Goal: Task Accomplishment & Management: Use online tool/utility

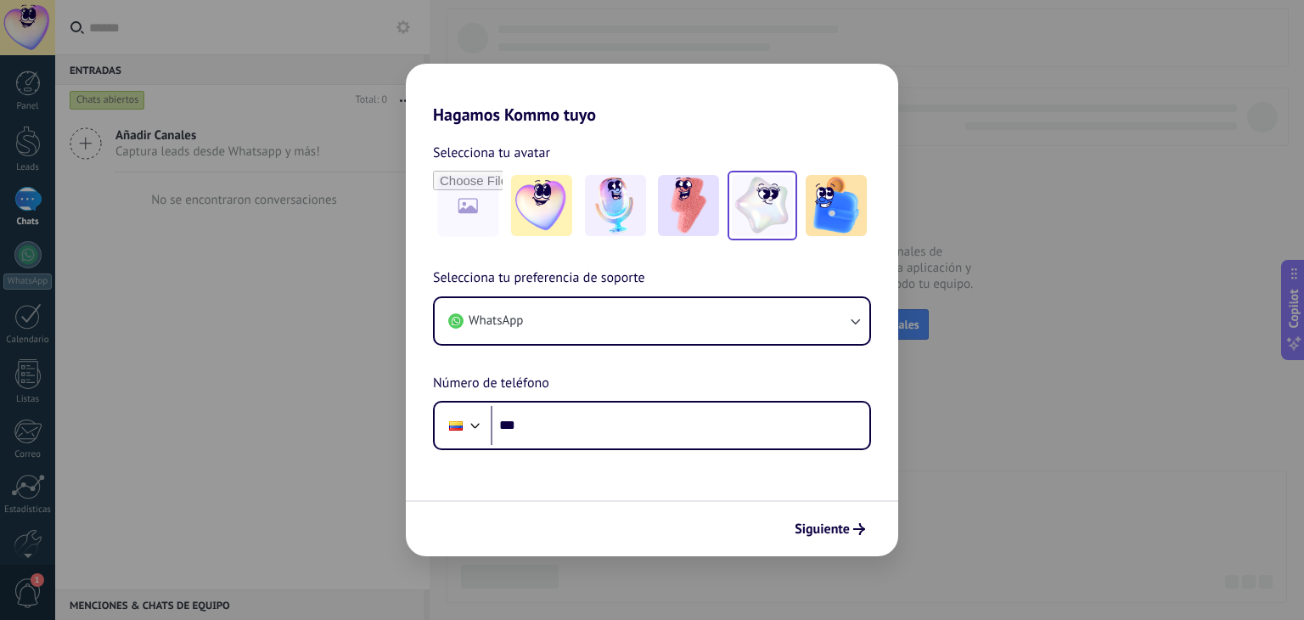
click at [759, 205] on img at bounding box center [762, 205] width 61 height 61
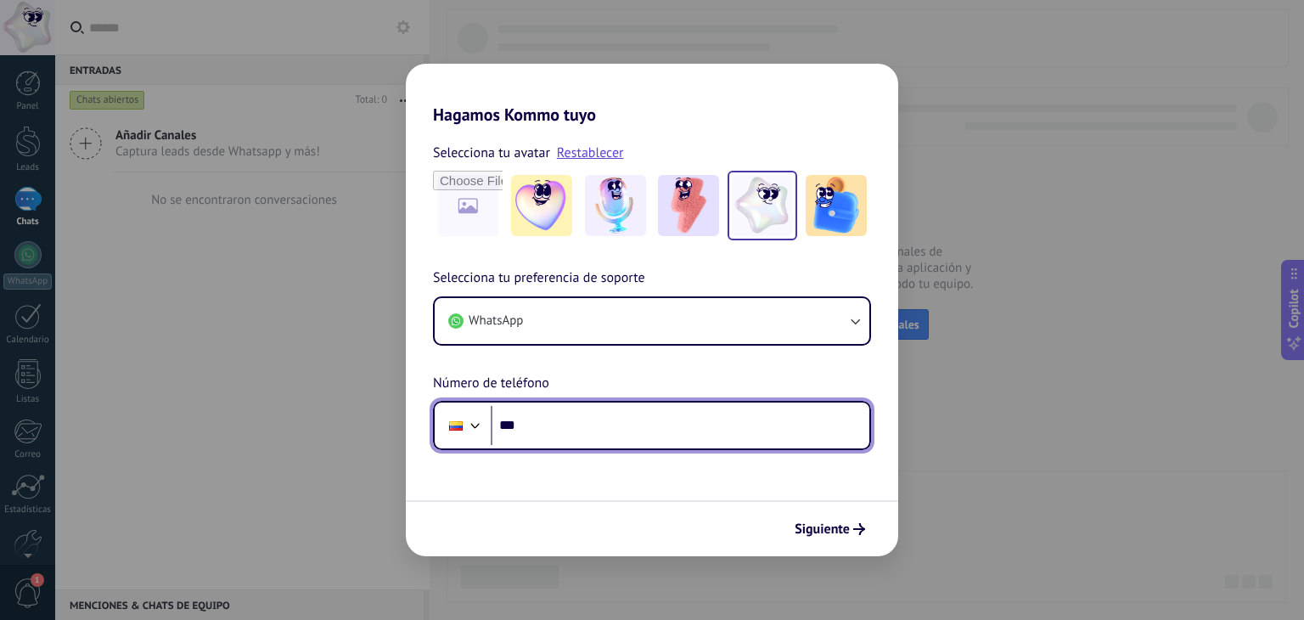
click at [625, 431] on input "***" at bounding box center [680, 425] width 379 height 39
paste input "**********"
type input "**********"
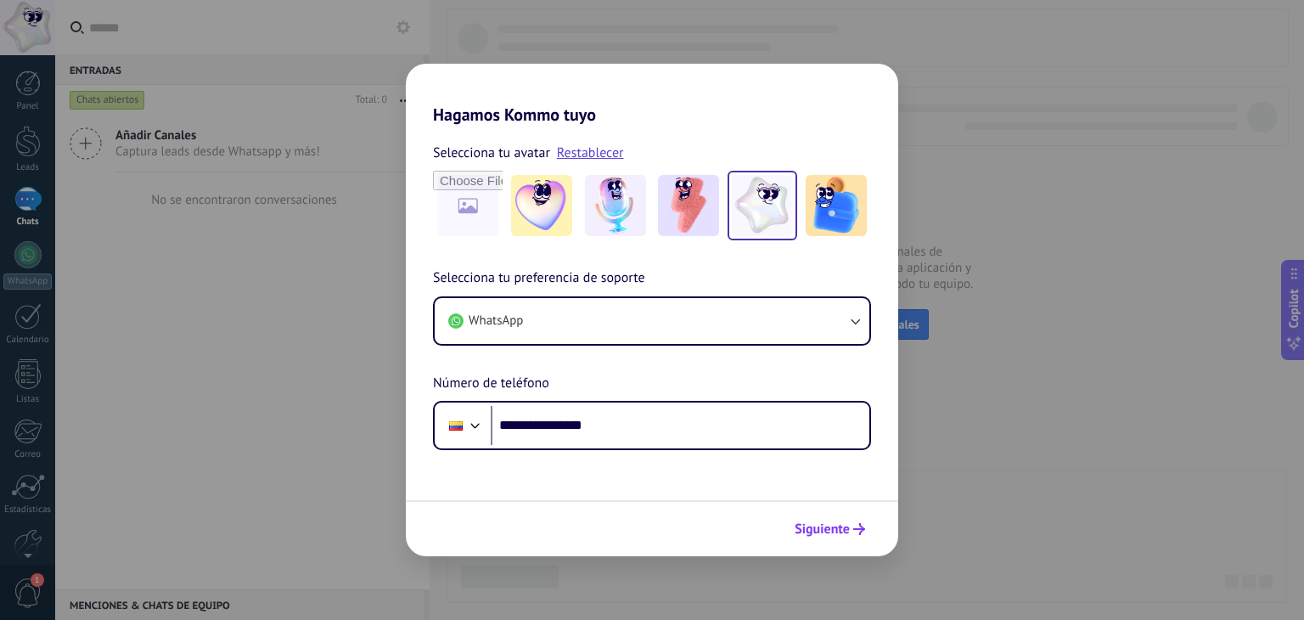
click at [839, 541] on button "Siguiente" at bounding box center [830, 528] width 86 height 29
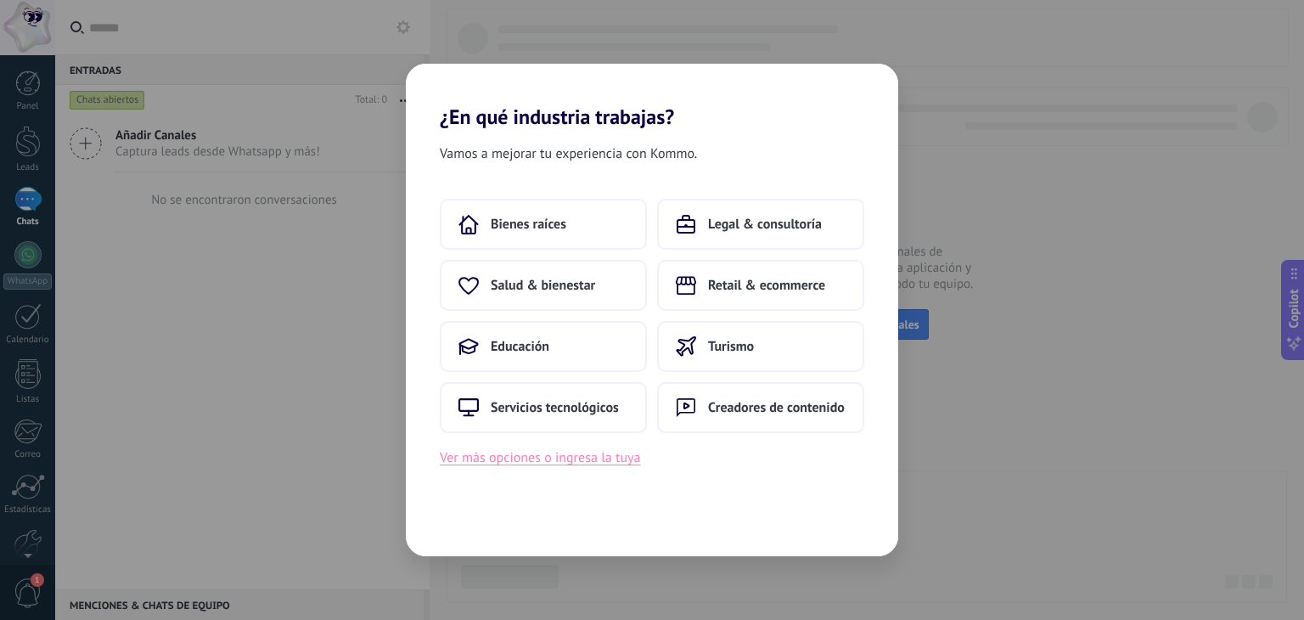
click at [630, 465] on button "Ver más opciones o ingresa la tuya" at bounding box center [540, 457] width 200 height 22
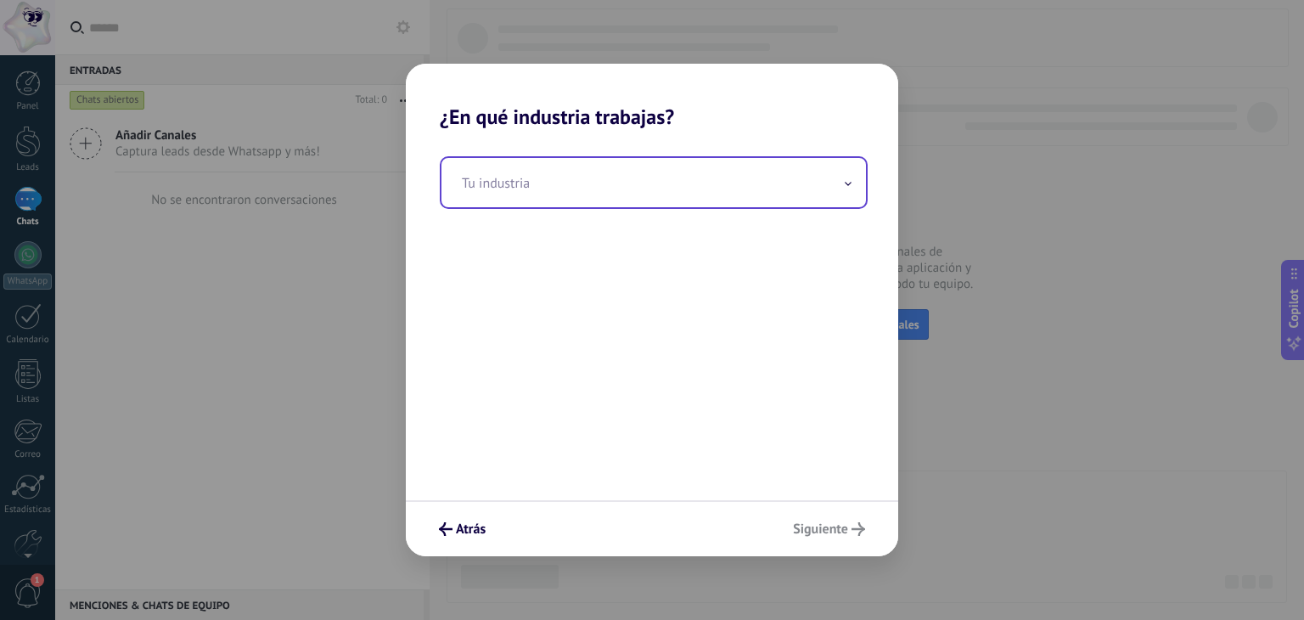
click at [552, 182] on input "text" at bounding box center [653, 182] width 424 height 49
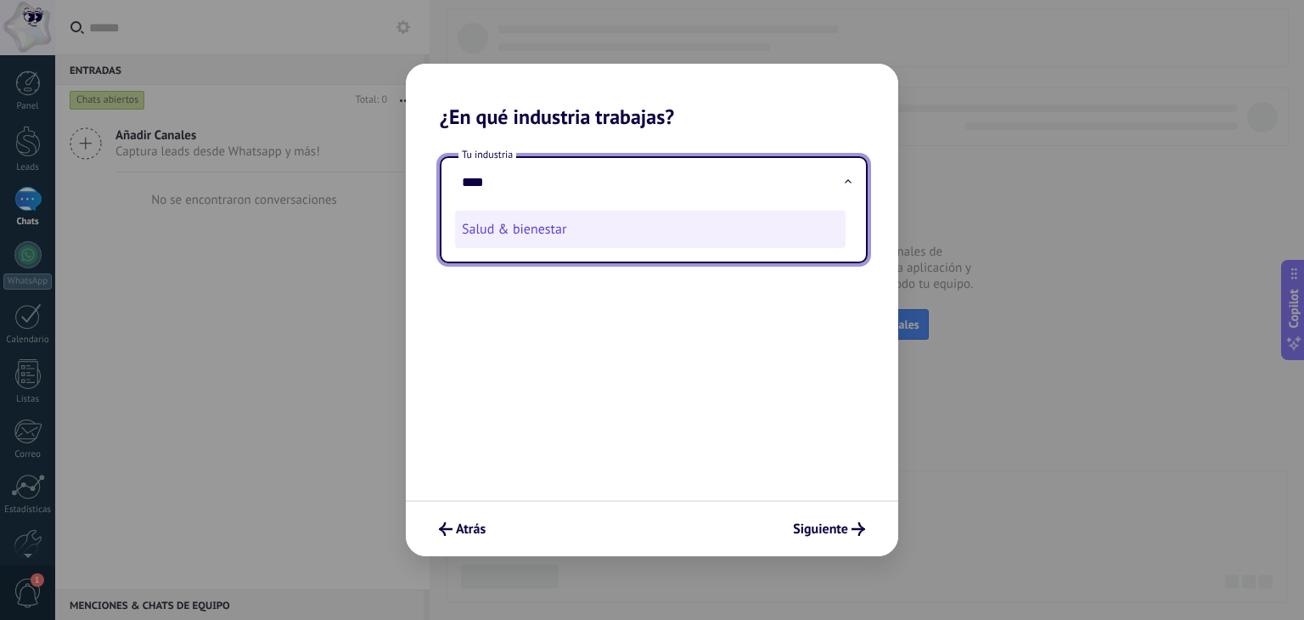
click at [606, 219] on li "Salud & bienestar" at bounding box center [650, 228] width 390 height 37
type input "**********"
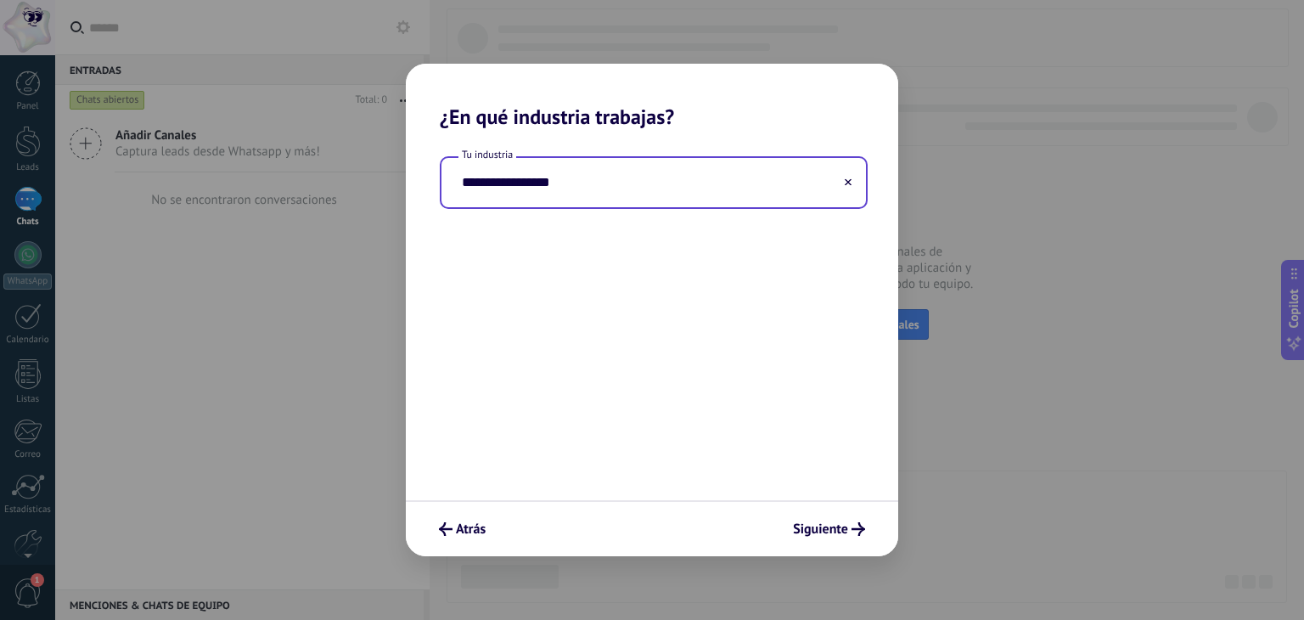
click at [808, 505] on div "Atrás Siguiente" at bounding box center [652, 528] width 492 height 56
click at [816, 530] on span "Siguiente" at bounding box center [820, 529] width 55 height 12
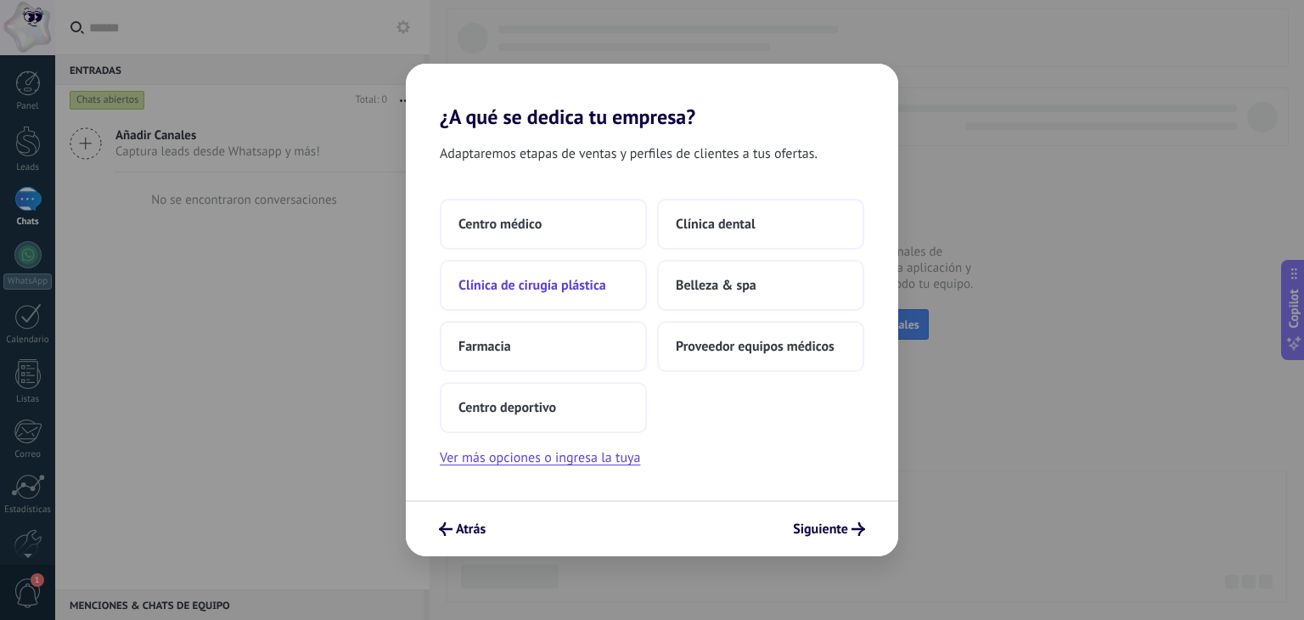
click at [531, 286] on span "Clínica de cirugía plástica" at bounding box center [532, 285] width 148 height 17
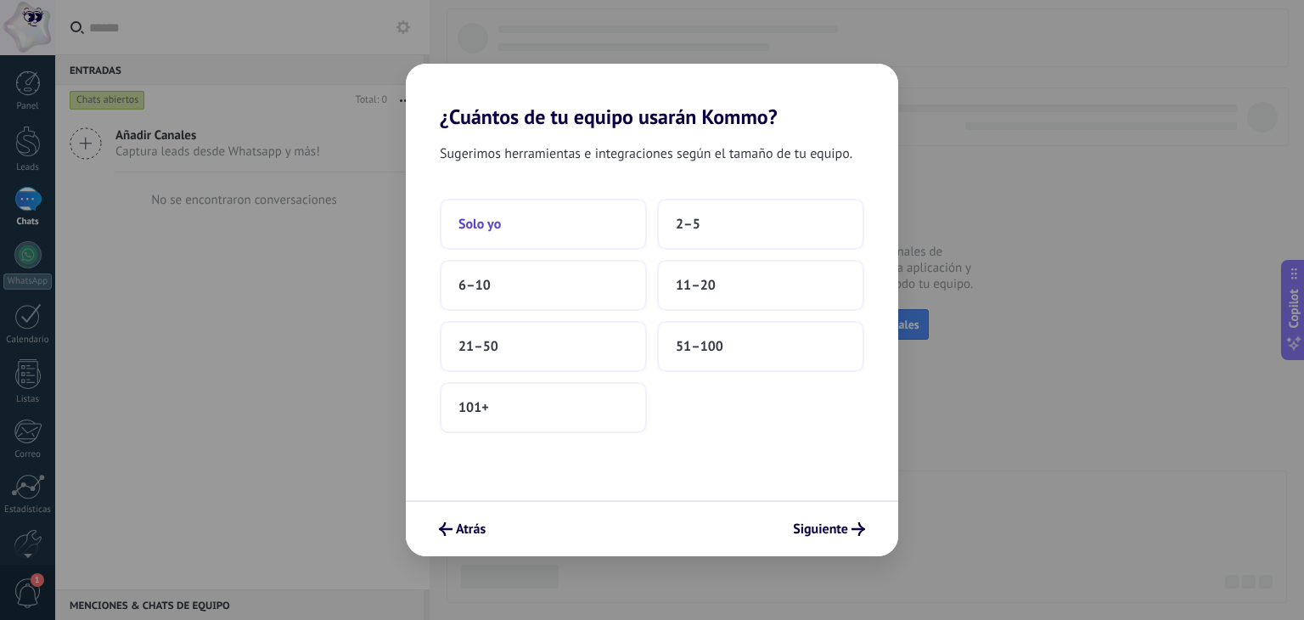
click at [573, 236] on button "Solo yo" at bounding box center [543, 224] width 207 height 51
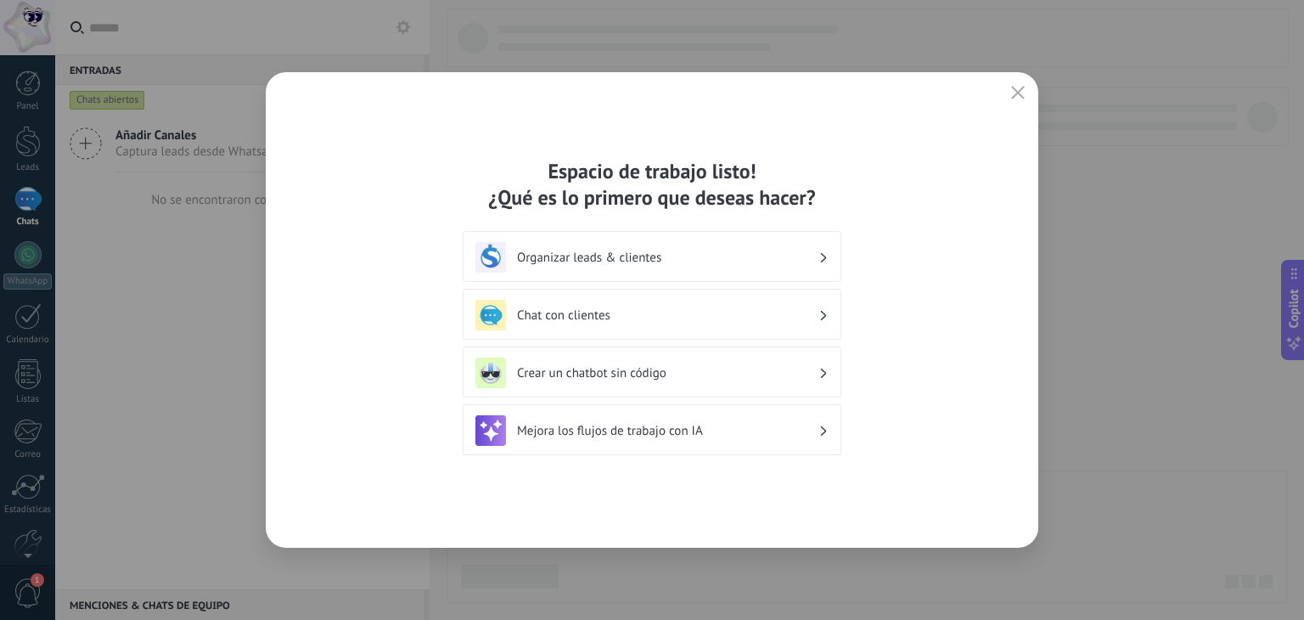
click at [609, 240] on div "Organizar leads & clientes" at bounding box center [652, 256] width 379 height 51
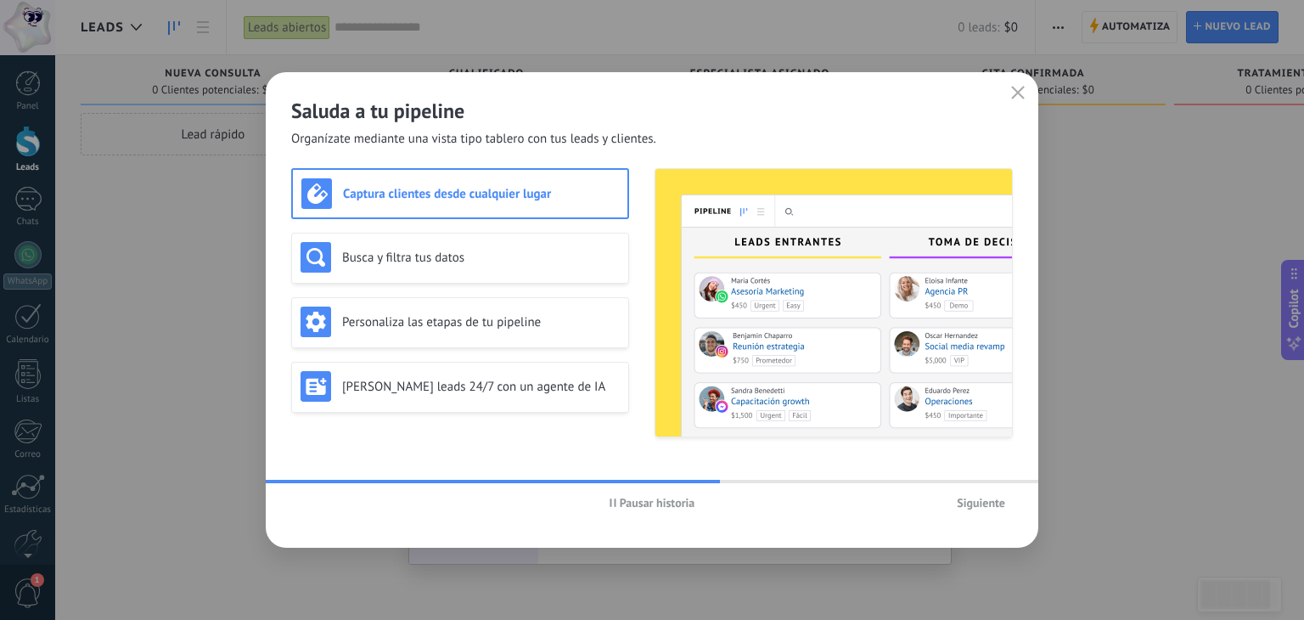
click at [967, 498] on span "Siguiente" at bounding box center [981, 503] width 48 height 12
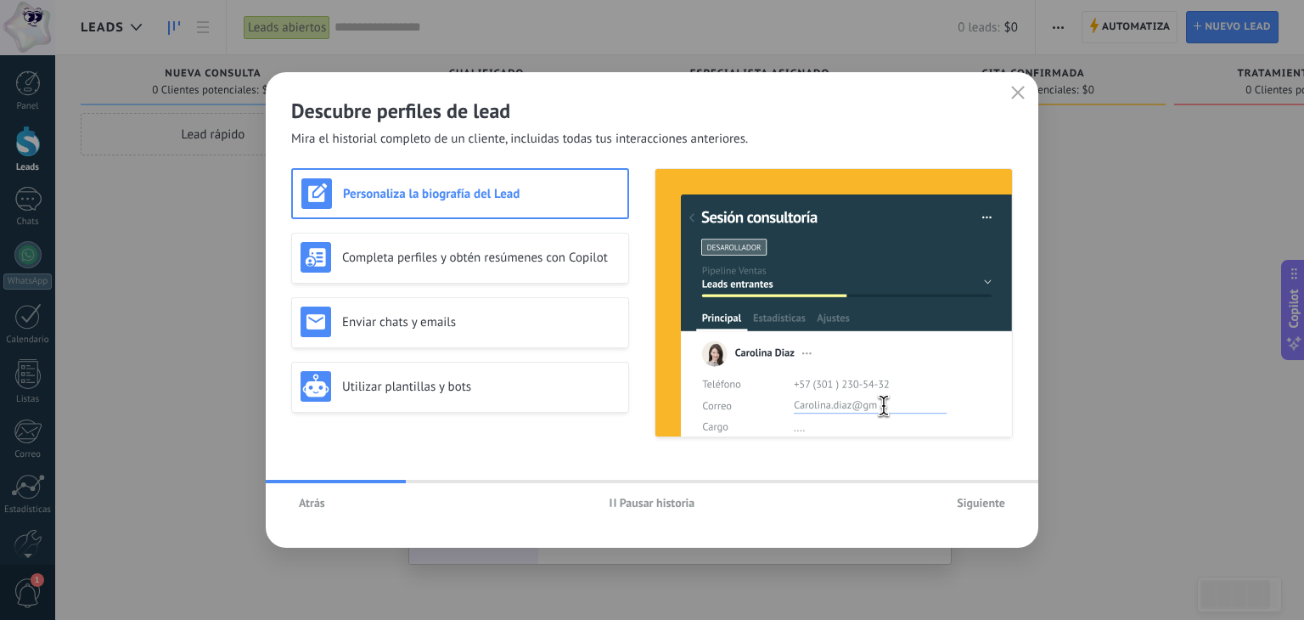
click at [311, 513] on button "Atrás" at bounding box center [312, 502] width 42 height 25
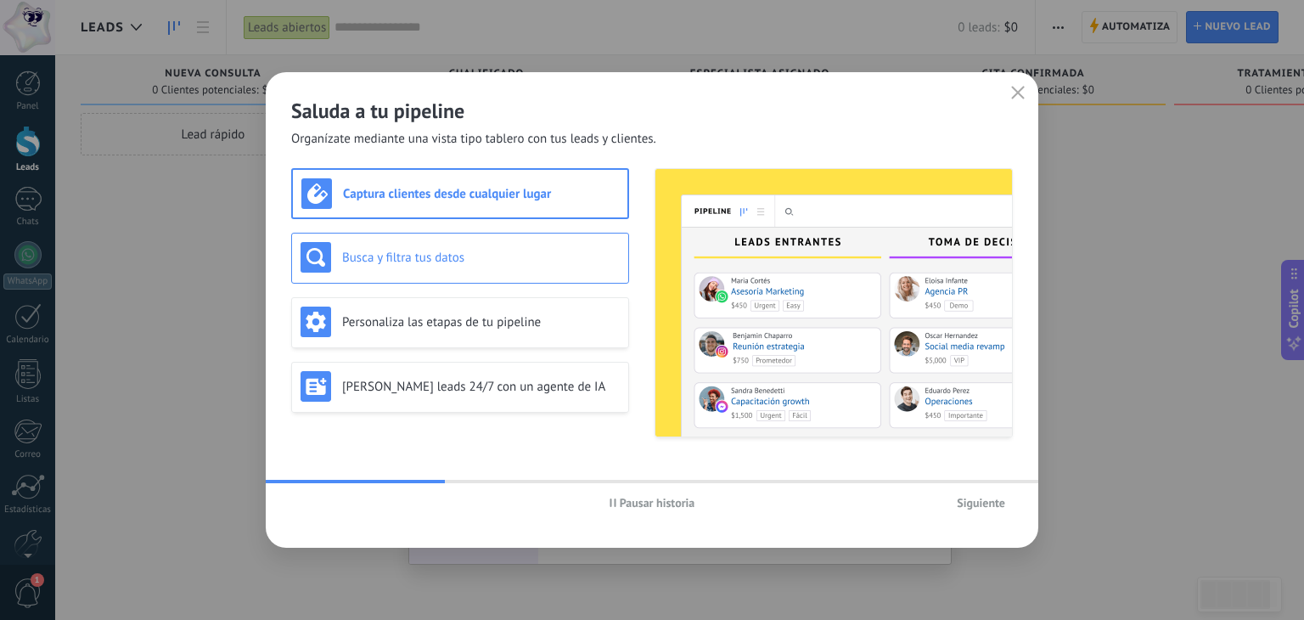
click at [448, 255] on h3 "Busca y filtra tus datos" at bounding box center [481, 258] width 278 height 16
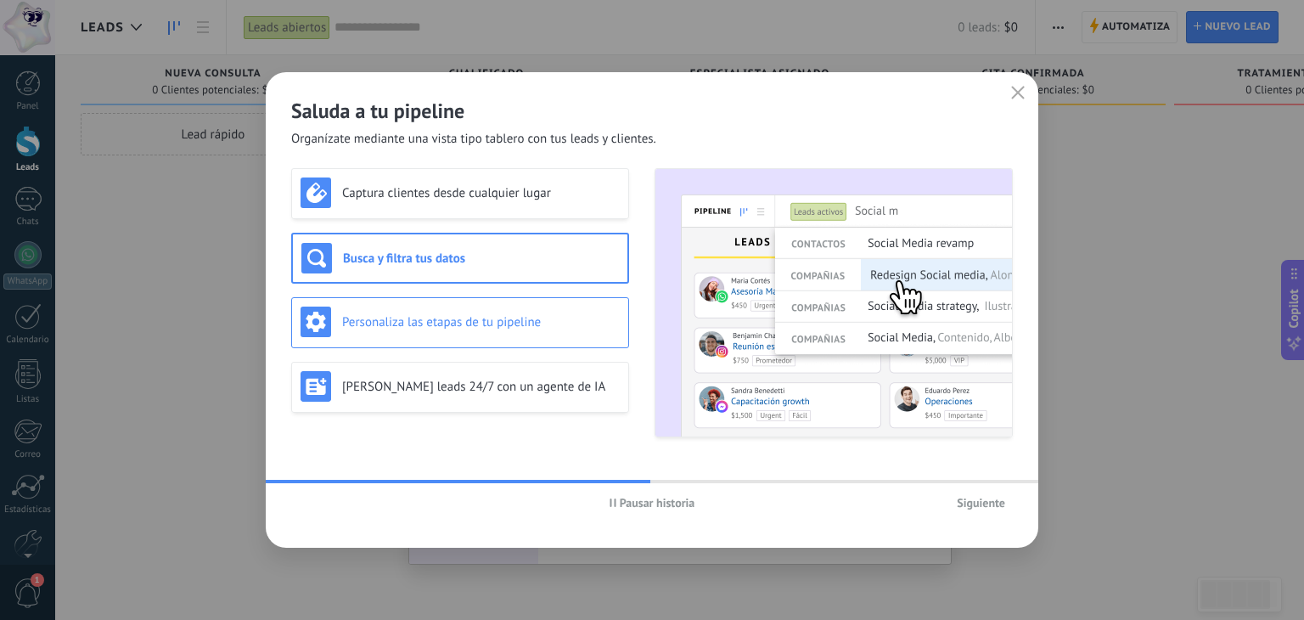
click at [455, 325] on h3 "Personaliza las etapas de tu pipeline" at bounding box center [481, 322] width 278 height 16
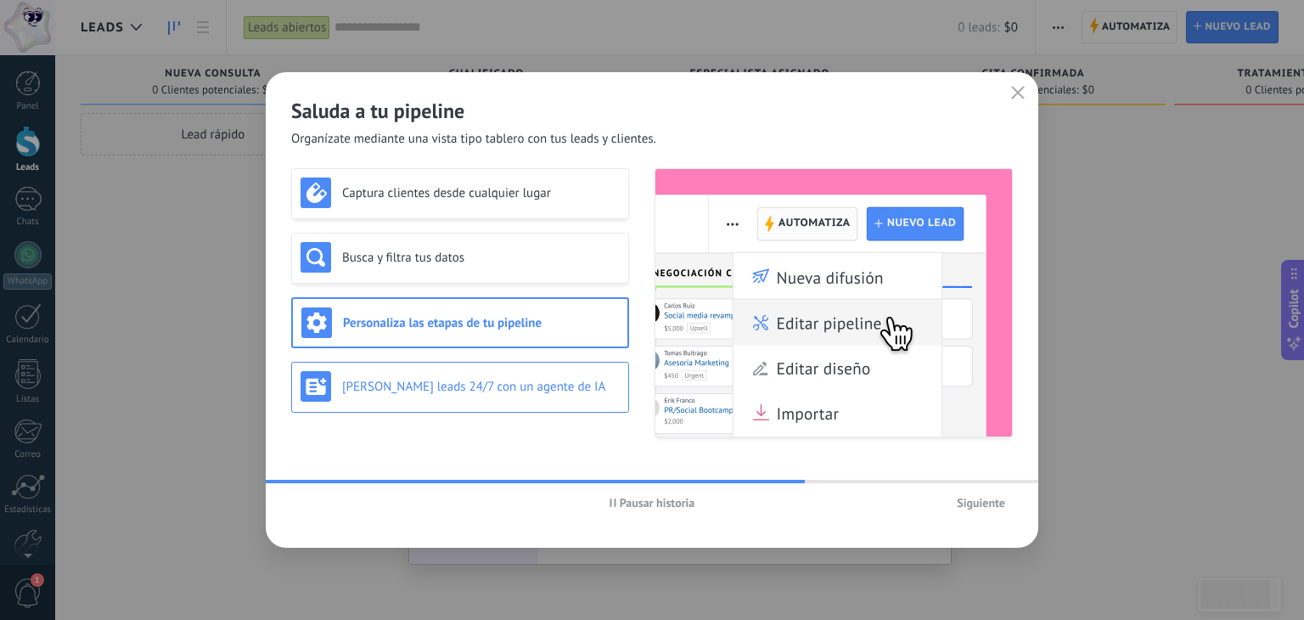
click at [502, 381] on h3 "[PERSON_NAME] leads 24/7 con un agente de IA" at bounding box center [481, 387] width 278 height 16
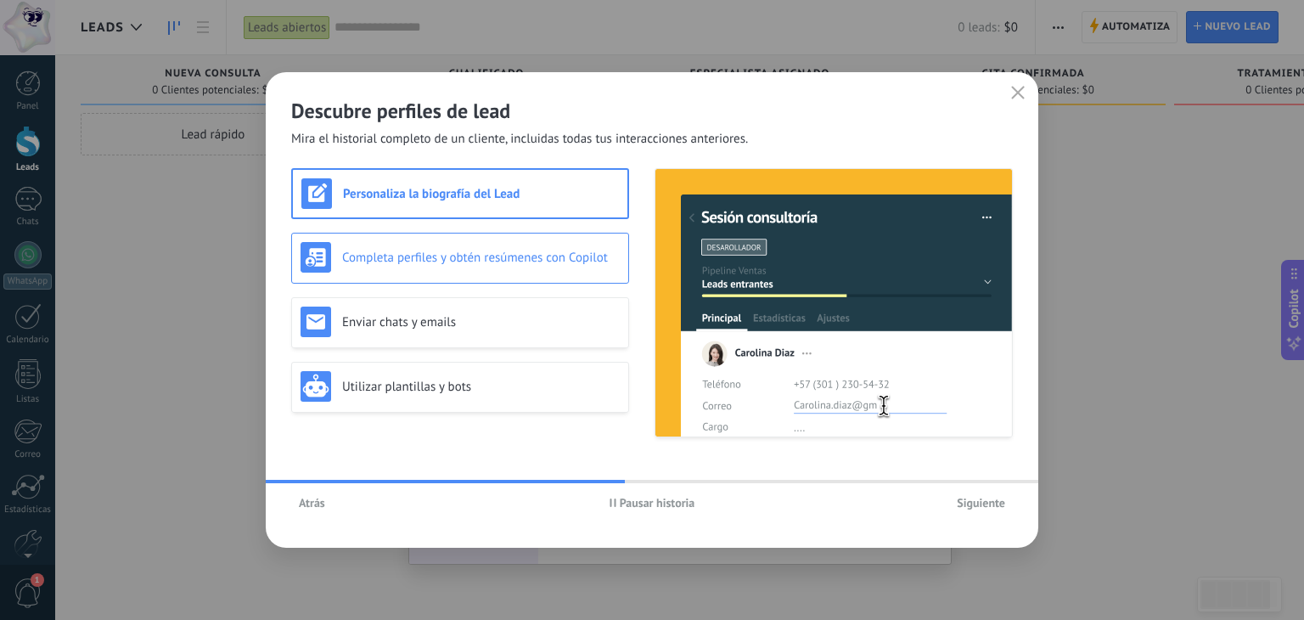
click at [550, 250] on h3 "Completa perfiles y obtén resúmenes con Copilot" at bounding box center [481, 258] width 278 height 16
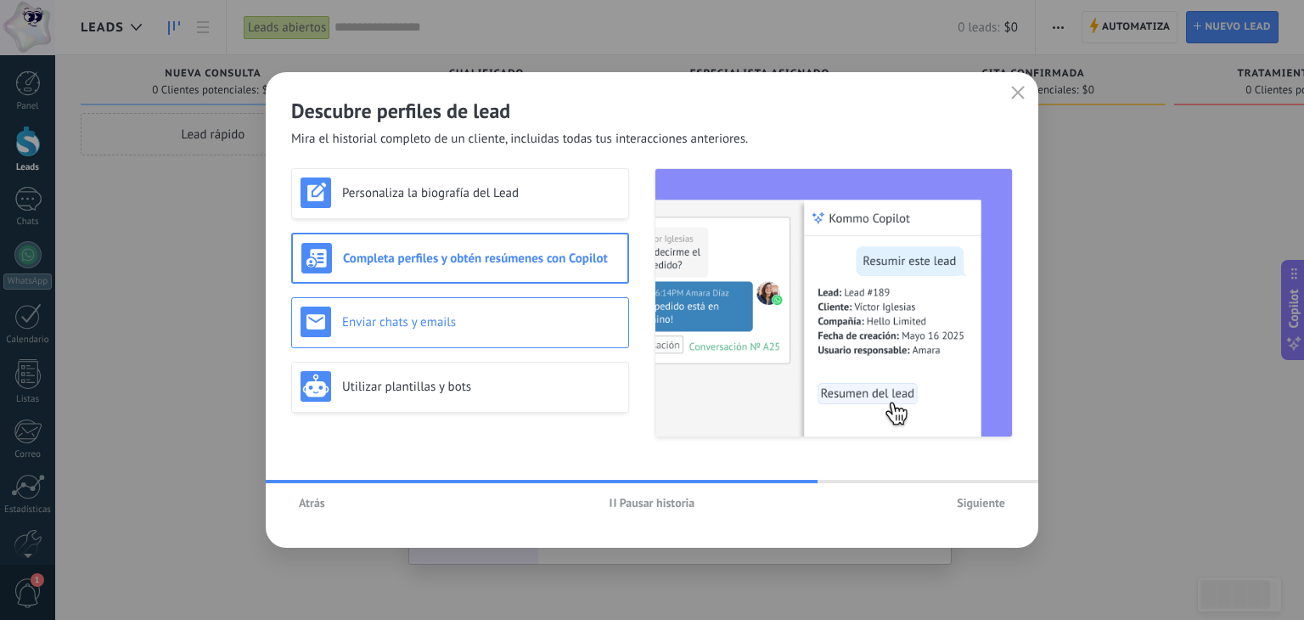
click at [544, 317] on h3 "Enviar chats y emails" at bounding box center [481, 322] width 278 height 16
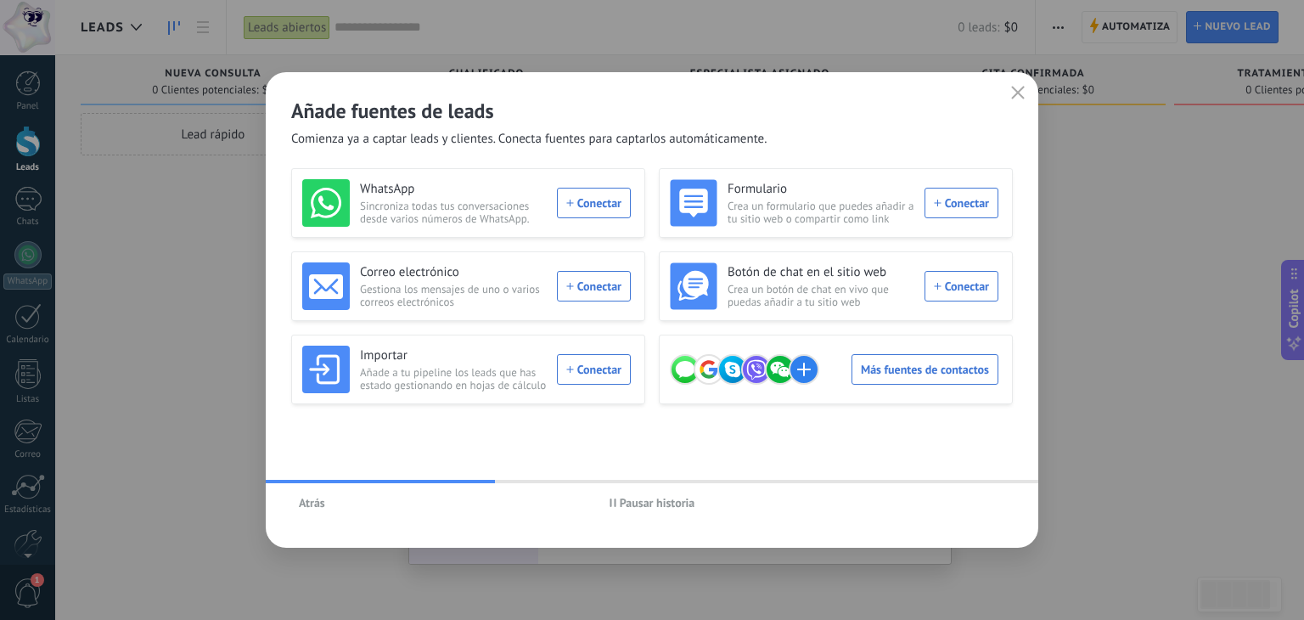
click at [614, 497] on button "Pausar historia" at bounding box center [652, 502] width 101 height 25
click at [99, 253] on div "Añade fuentes de leads Comienza ya a captar leads y clientes. Conecta fuentes p…" at bounding box center [652, 310] width 1304 height 620
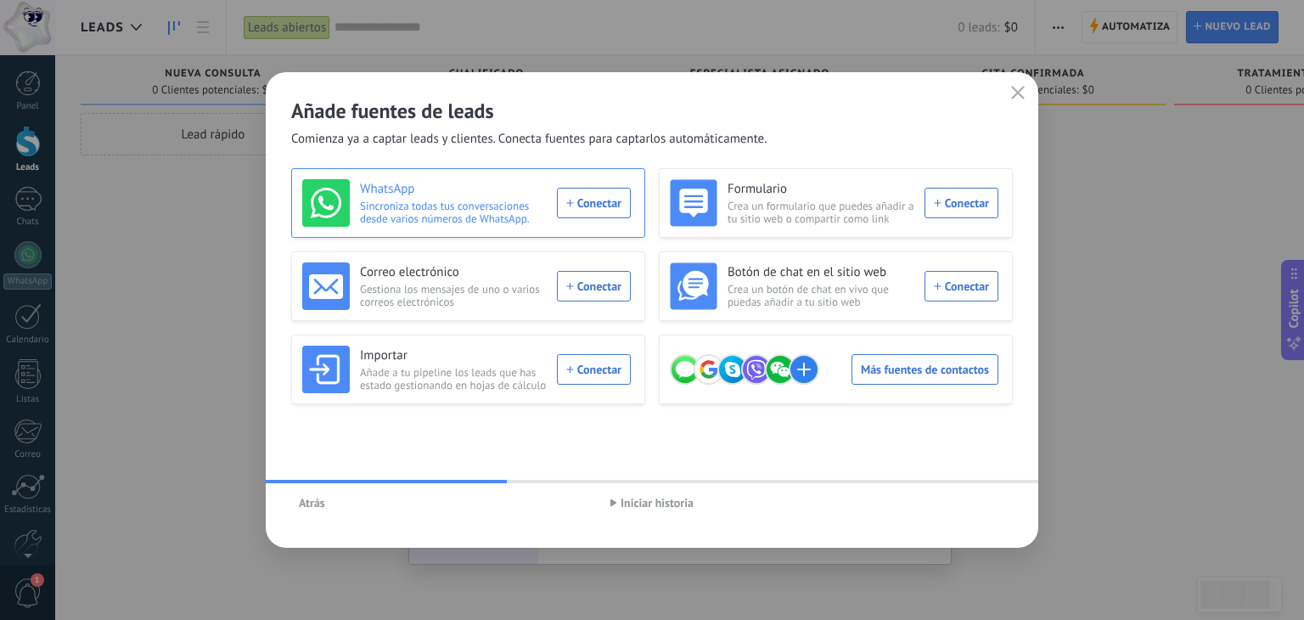
click at [592, 196] on div "WhatsApp Sincroniza todas tus conversaciones desde varios números de WhatsApp. …" at bounding box center [466, 203] width 328 height 48
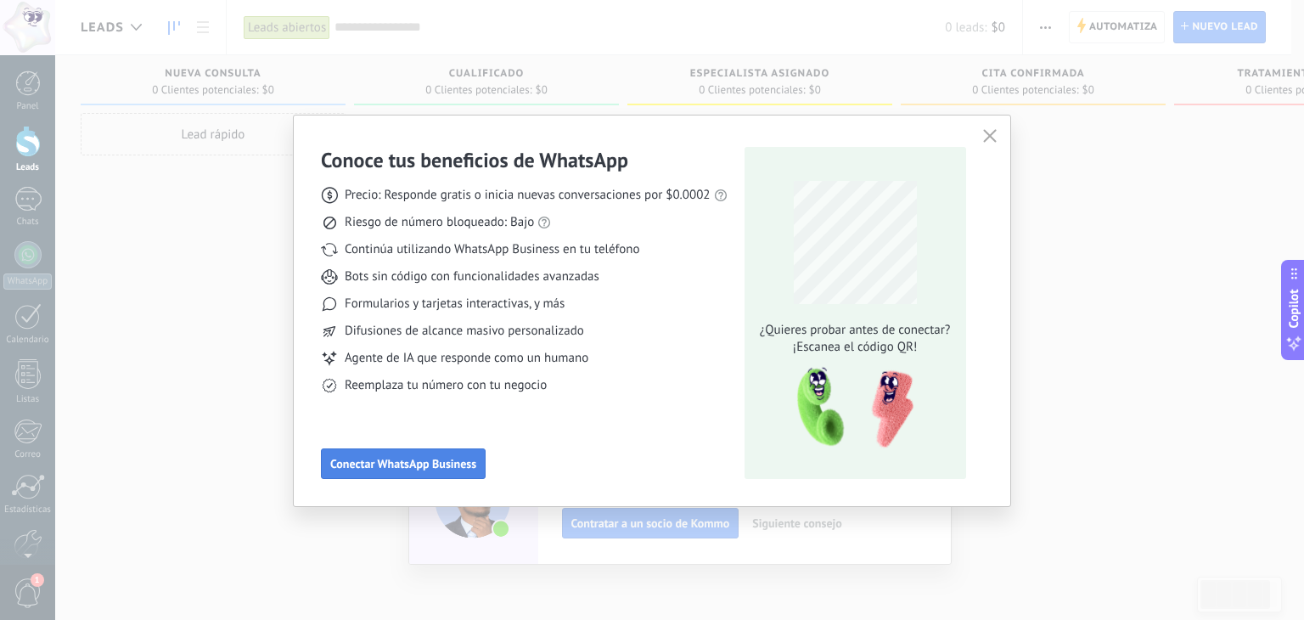
click at [397, 465] on span "Conectar WhatsApp Business" at bounding box center [403, 463] width 146 height 12
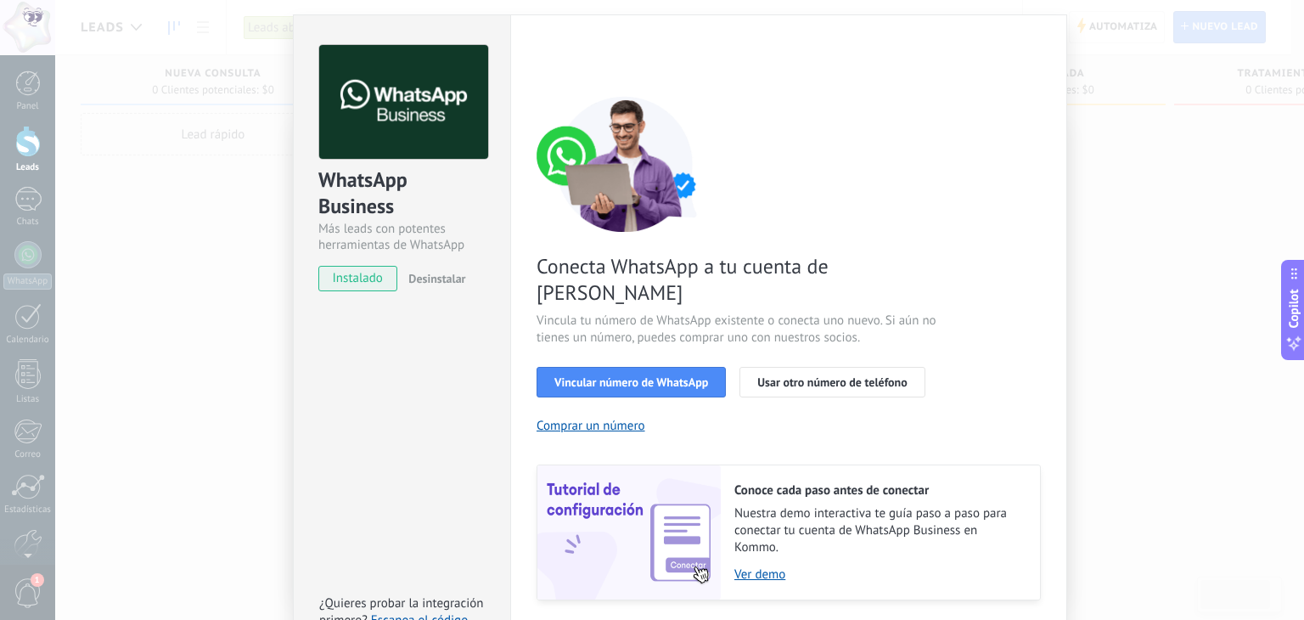
scroll to position [73, 0]
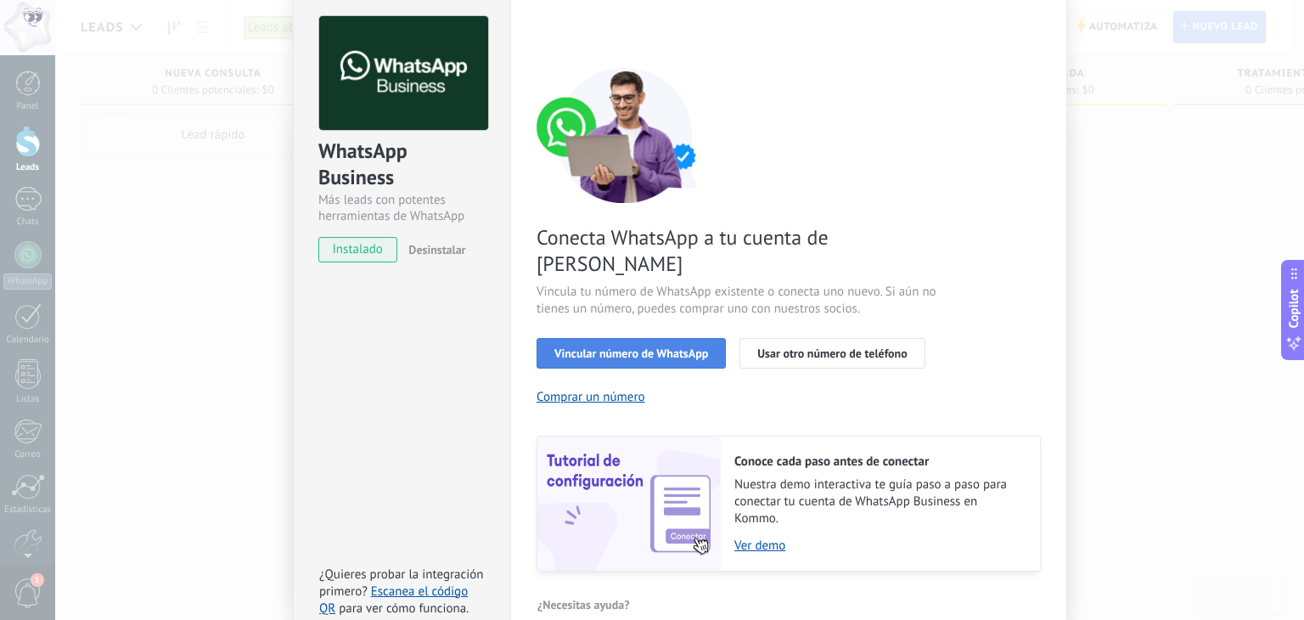
click at [598, 347] on span "Vincular número de WhatsApp" at bounding box center [631, 353] width 154 height 12
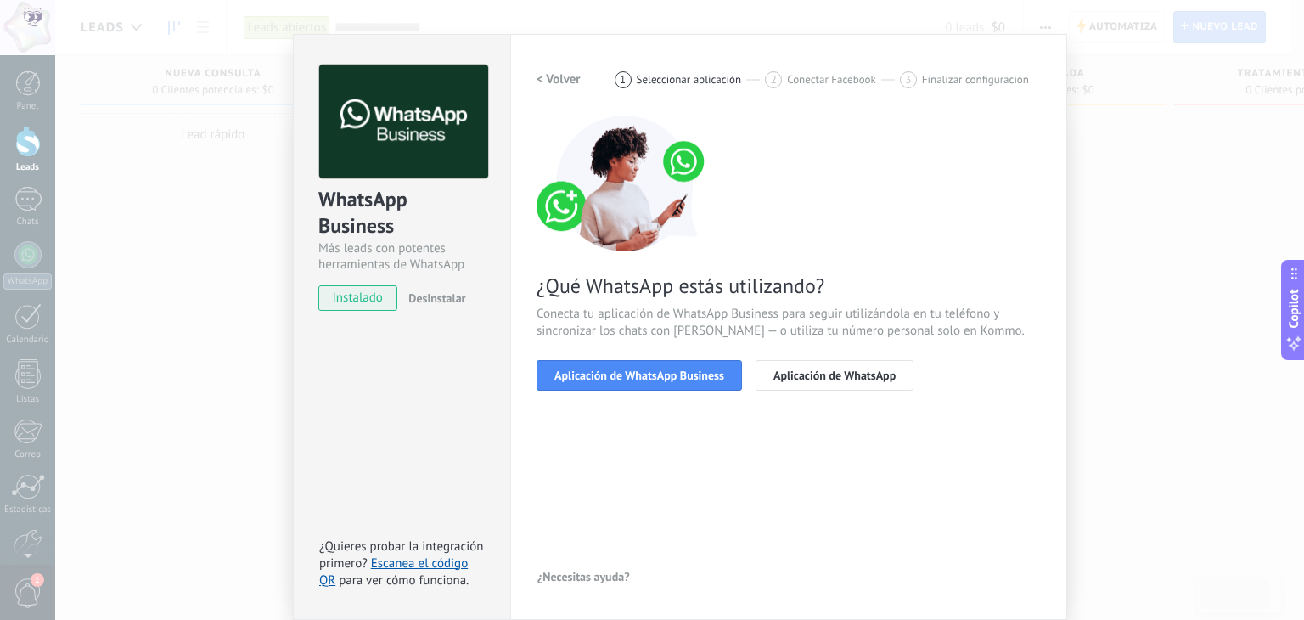
scroll to position [24, 0]
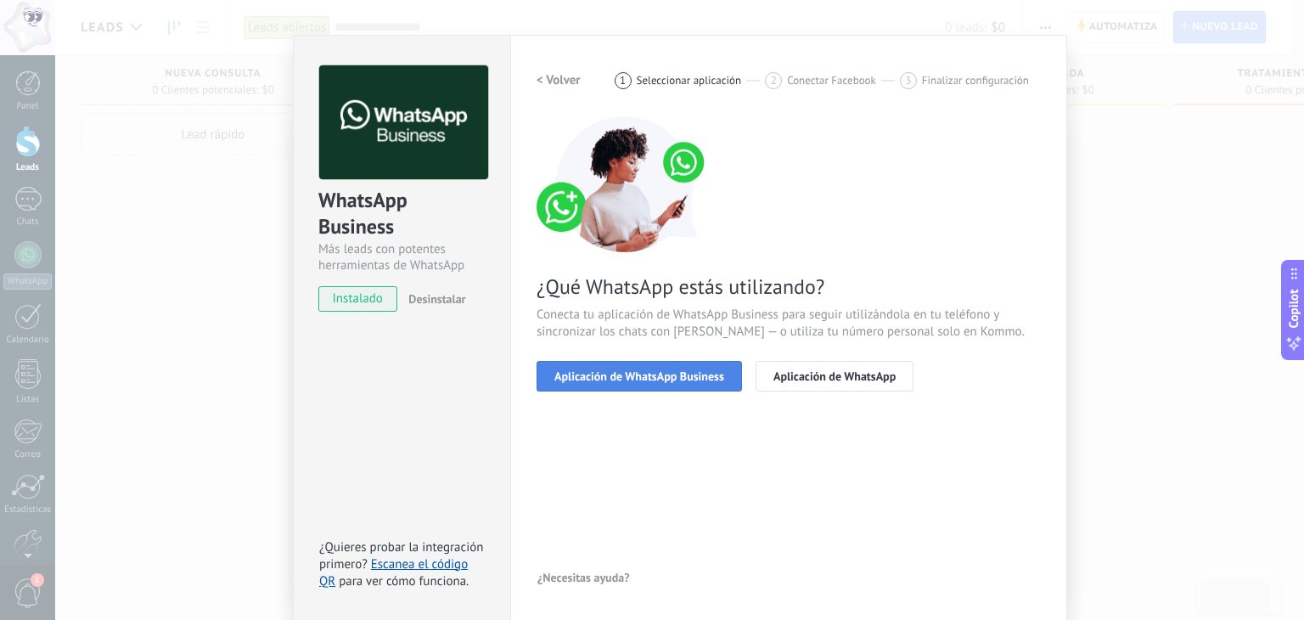
click at [632, 366] on button "Aplicación de WhatsApp Business" at bounding box center [638, 376] width 205 height 31
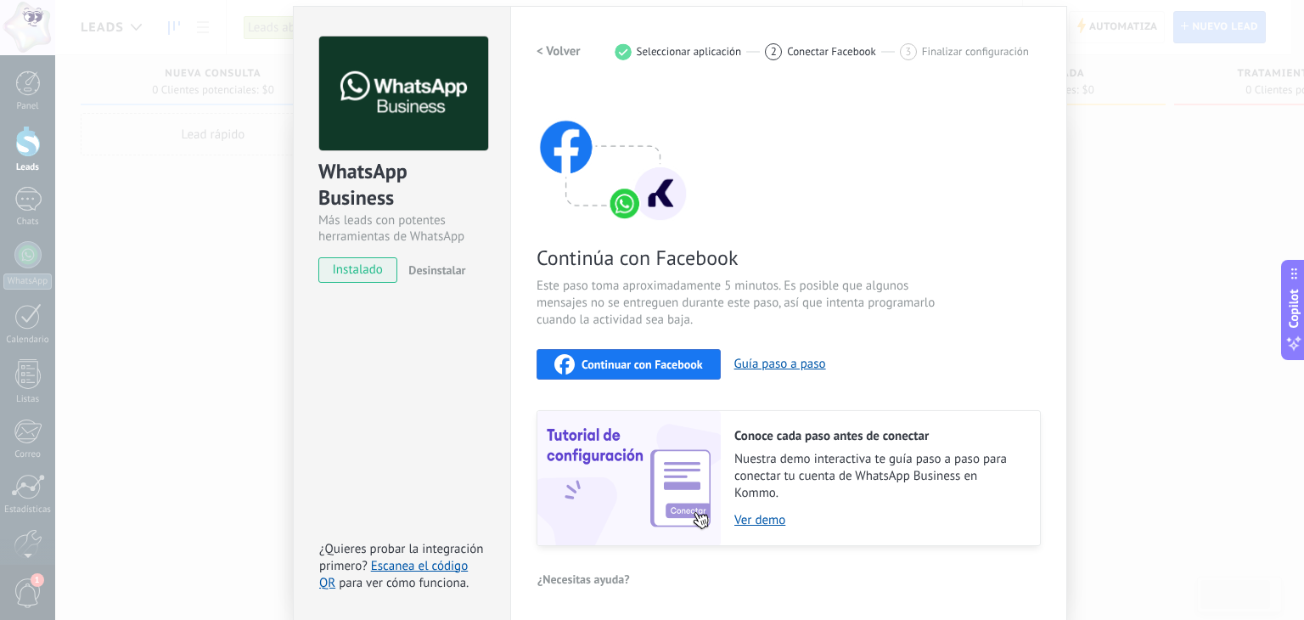
scroll to position [53, 0]
click at [536, 49] on h2 "< Volver" at bounding box center [558, 50] width 44 height 16
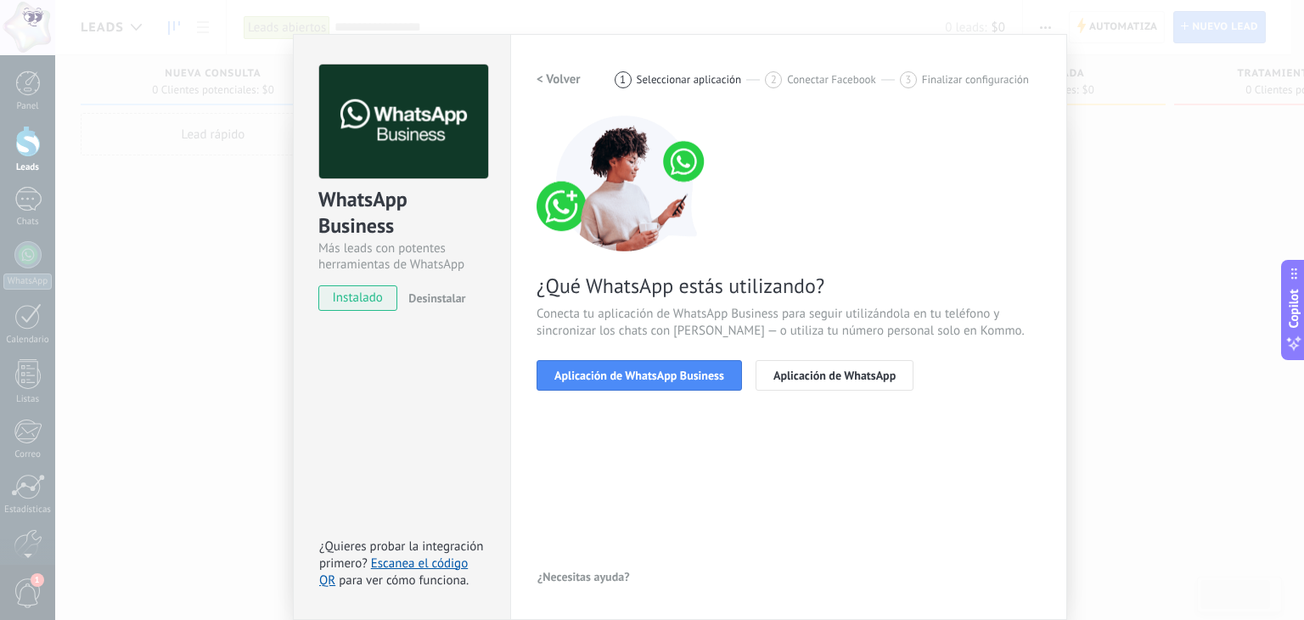
scroll to position [24, 0]
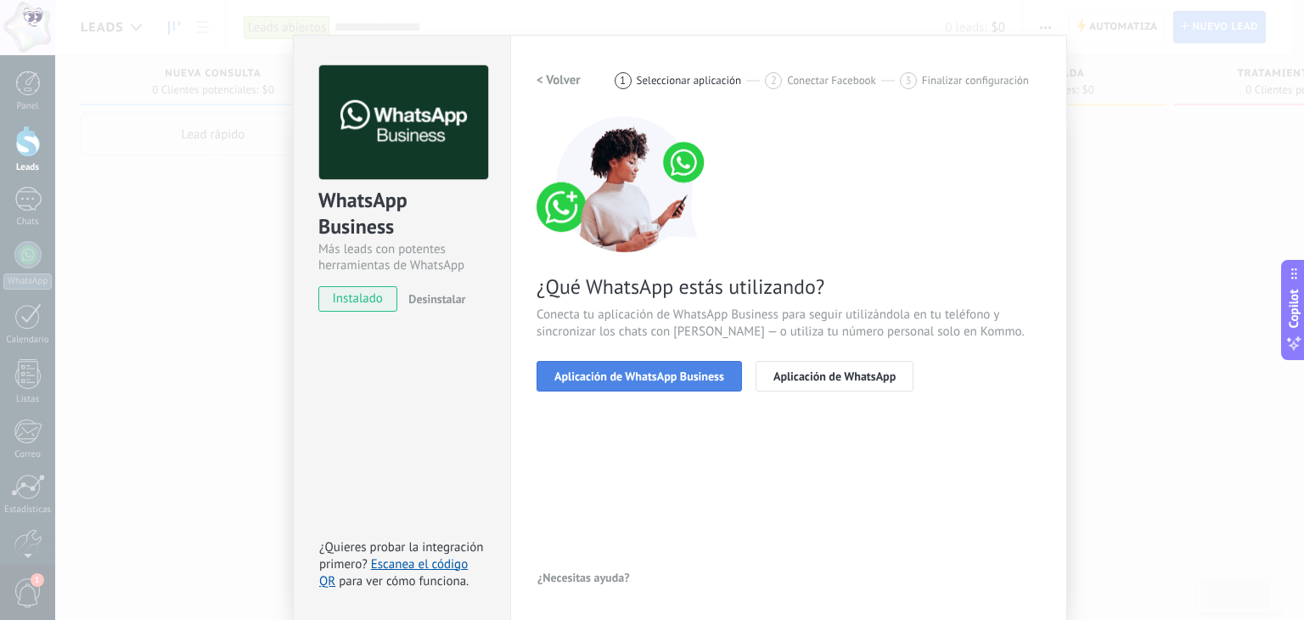
click at [635, 384] on button "Aplicación de WhatsApp Business" at bounding box center [638, 376] width 205 height 31
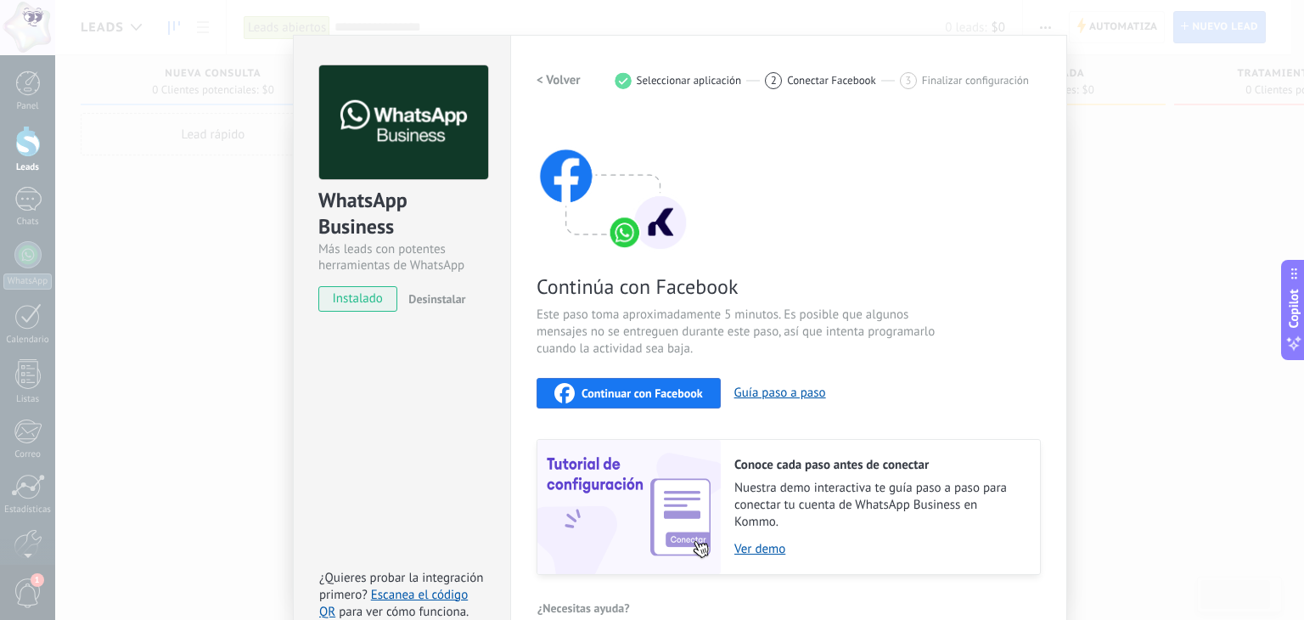
click at [686, 392] on span "Continuar con Facebook" at bounding box center [641, 393] width 121 height 12
